Goal: Check status: Check status

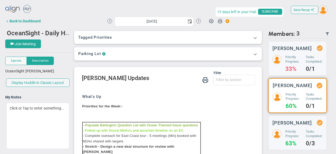
scroll to position [52, 0]
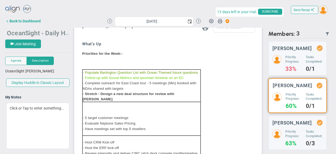
click at [31, 34] on span "OceanSight - Daily Huddle" at bounding box center [44, 33] width 75 height 8
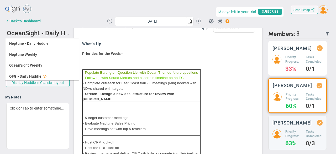
click at [269, 55] on div "[PERSON_NAME] Priority Progress: 33% Tasks Completed: 0/1" at bounding box center [297, 58] width 59 height 34
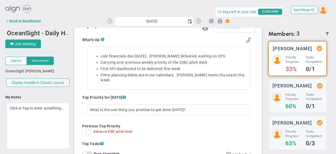
scroll to position [8, 0]
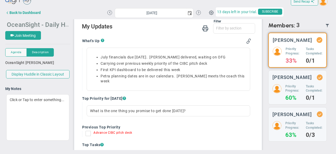
click at [24, 21] on span "OceanSight - Daily Huddle" at bounding box center [44, 24] width 75 height 8
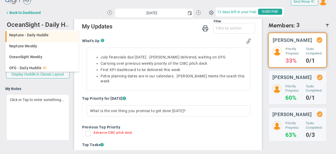
drag, startPoint x: 27, startPoint y: 47, endPoint x: 32, endPoint y: 37, distance: 10.9
click at [32, 37] on ul "Neptune - Daily Huddle Neptune Weekly OceanSight - Daily Huddle OceanSight Week…" at bounding box center [42, 58] width 73 height 55
click at [33, 35] on span "Neptune - Daily Huddle" at bounding box center [29, 35] width 40 height 4
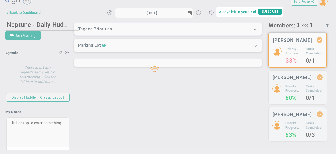
type input "[DATE]"
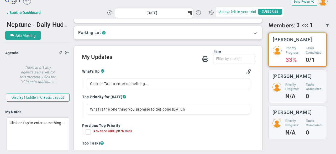
scroll to position [79, 0]
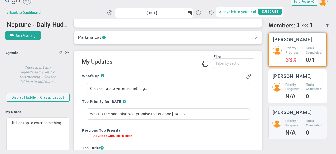
click at [308, 88] on h5 "Tasks Completed:" at bounding box center [314, 86] width 17 height 9
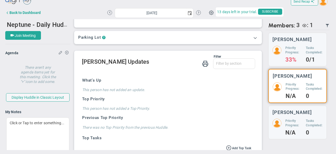
scroll to position [114, 0]
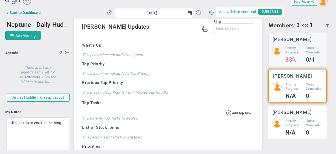
click at [302, 114] on div "[PERSON_NAME]" at bounding box center [297, 111] width 50 height 5
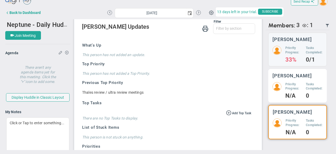
click at [296, 98] on h4 "N/A" at bounding box center [293, 95] width 17 height 5
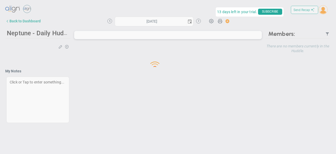
type input "[DATE]"
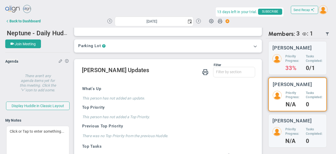
scroll to position [105, 0]
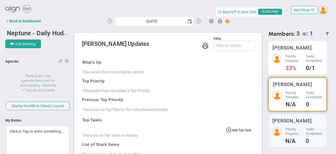
click at [292, 61] on h5 "Priority Progress:" at bounding box center [293, 58] width 17 height 9
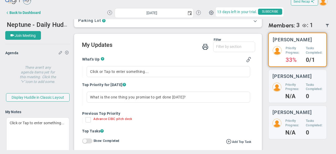
scroll to position [87, 0]
